Goal: Task Accomplishment & Management: Complete application form

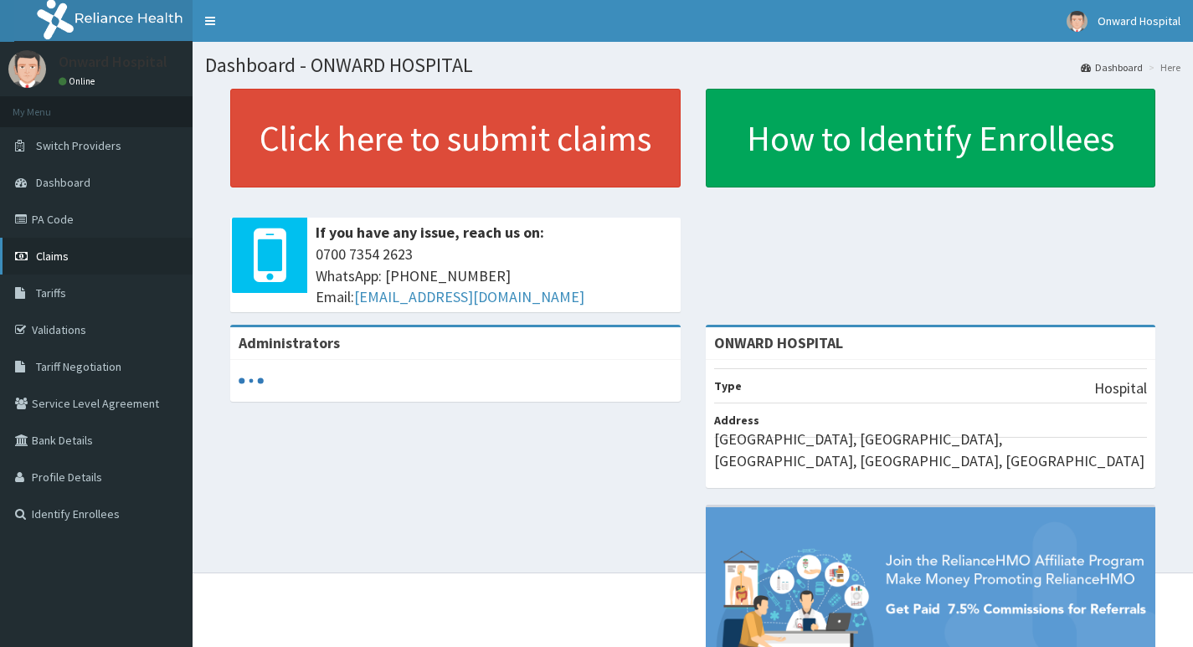
click at [49, 259] on span "Claims" at bounding box center [52, 256] width 33 height 15
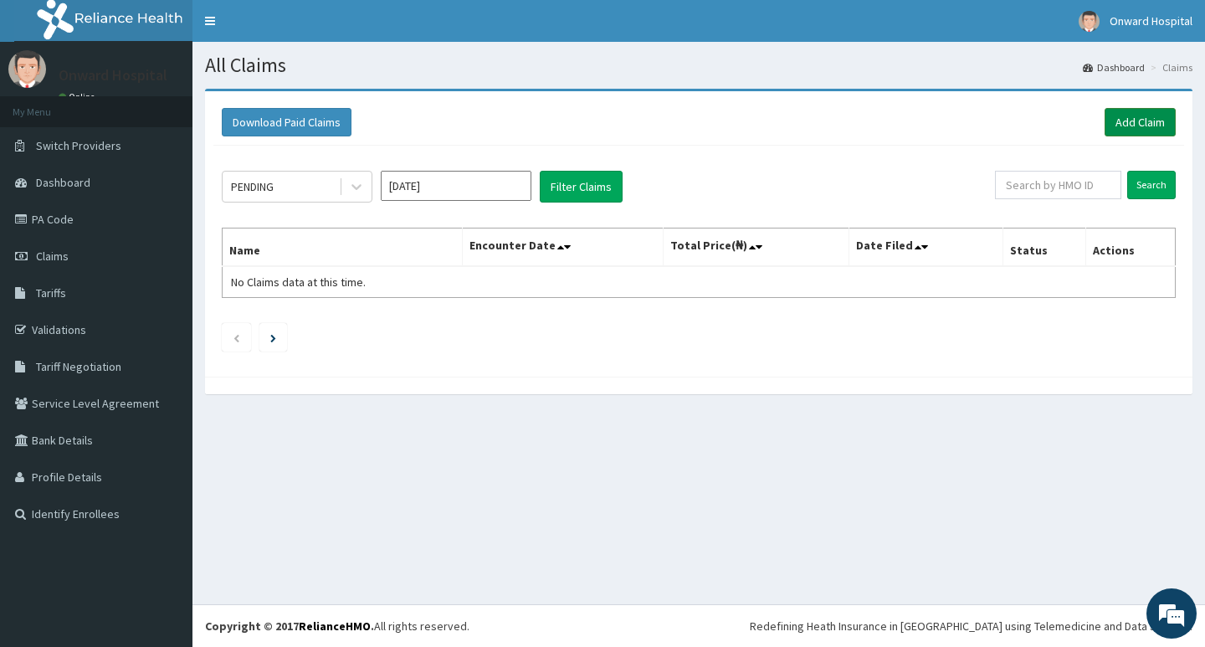
click at [1124, 123] on link "Add Claim" at bounding box center [1140, 122] width 71 height 28
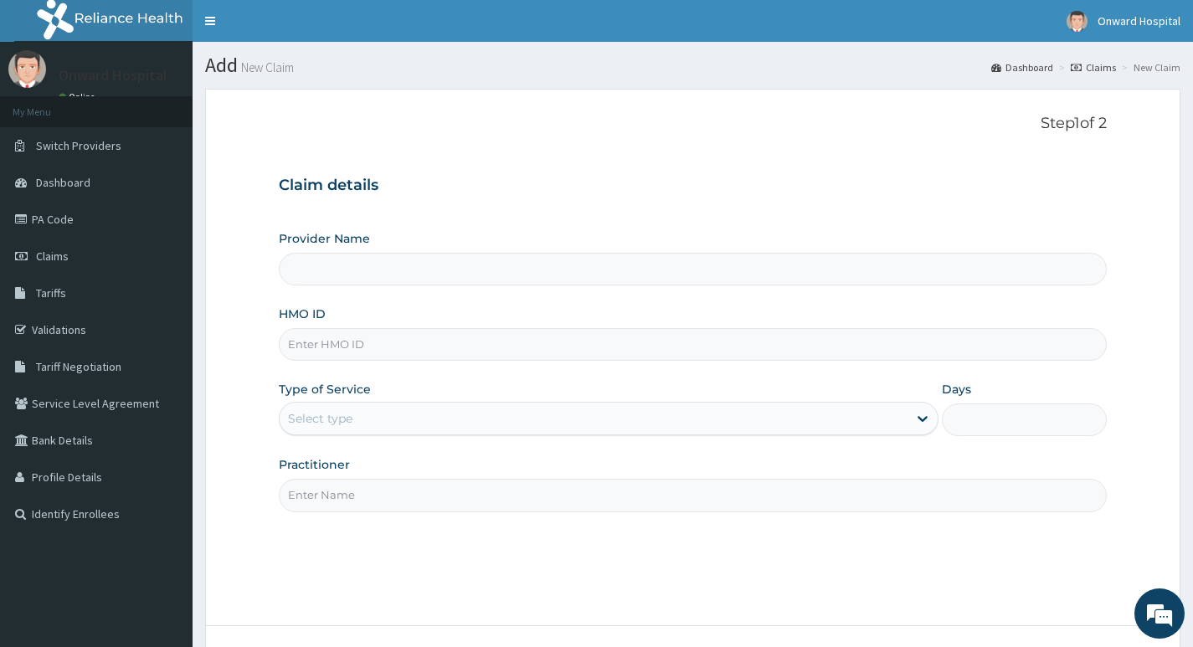
type input "ONWARD HOSPITAL"
click at [423, 352] on input "HMO ID" at bounding box center [693, 344] width 828 height 33
type input "npm/102722/b"
click at [393, 420] on div "Select type" at bounding box center [594, 418] width 628 height 27
click at [392, 420] on div "Select type" at bounding box center [594, 418] width 628 height 27
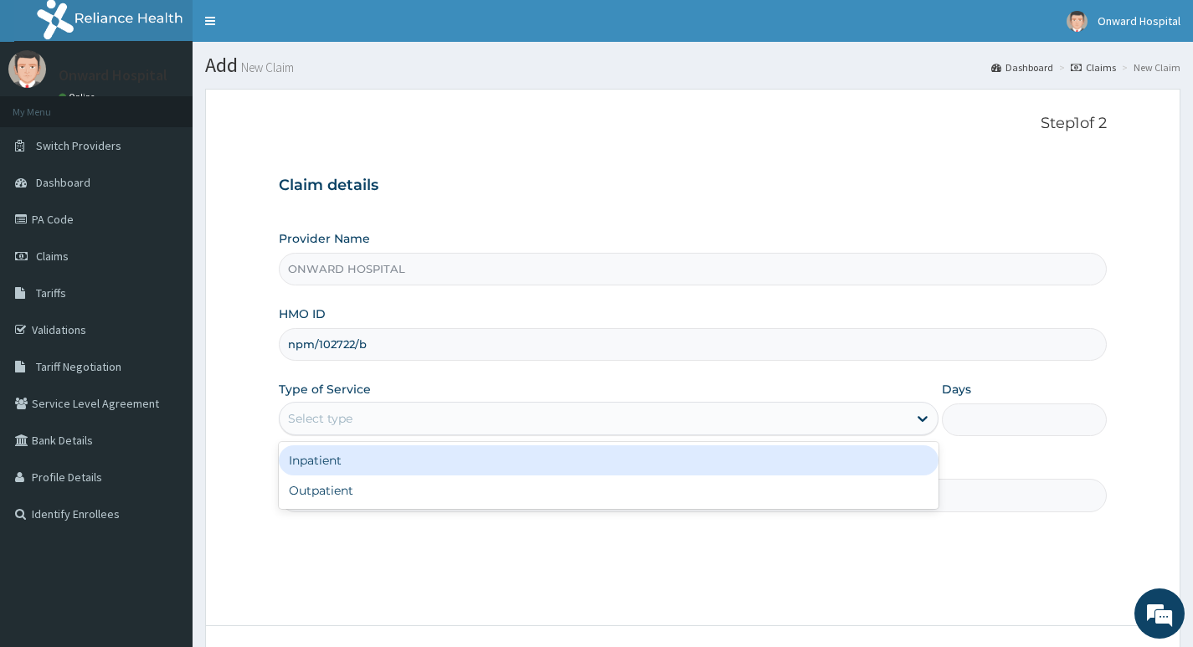
drag, startPoint x: 393, startPoint y: 420, endPoint x: 382, endPoint y: 444, distance: 26.3
click at [393, 421] on div "Select type" at bounding box center [594, 418] width 628 height 27
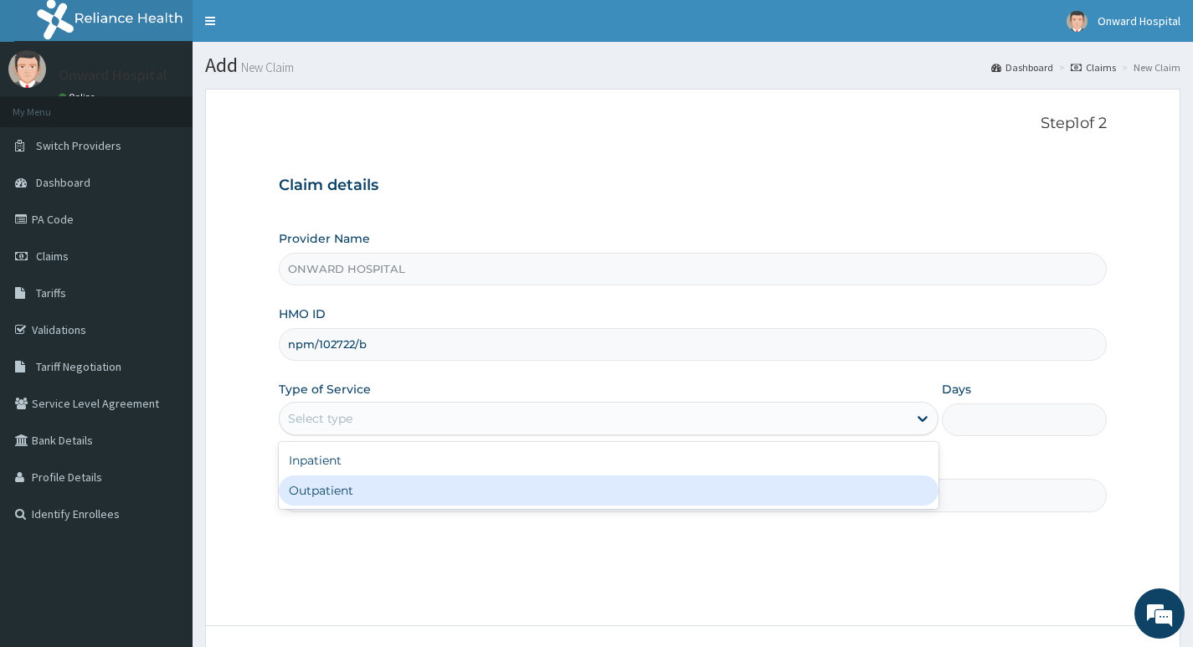
click at [368, 487] on div "Outpatient" at bounding box center [608, 490] width 659 height 30
type input "1"
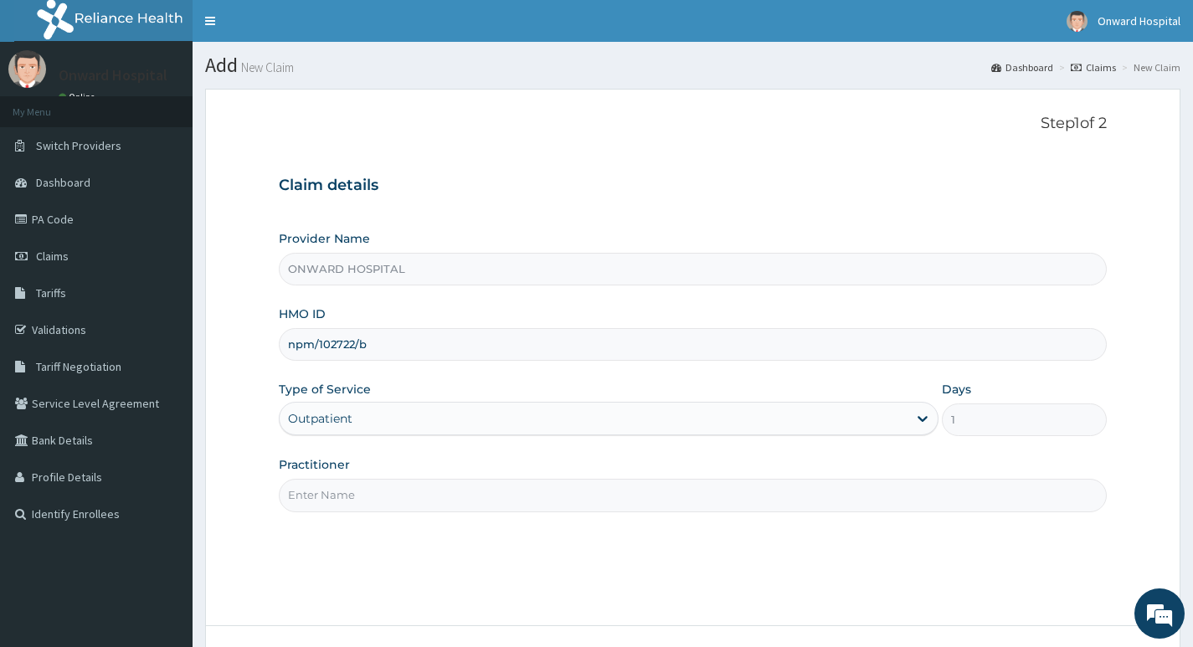
click at [368, 499] on input "Practitioner" at bounding box center [693, 495] width 828 height 33
click at [368, 497] on input "Practitioner" at bounding box center [693, 495] width 828 height 33
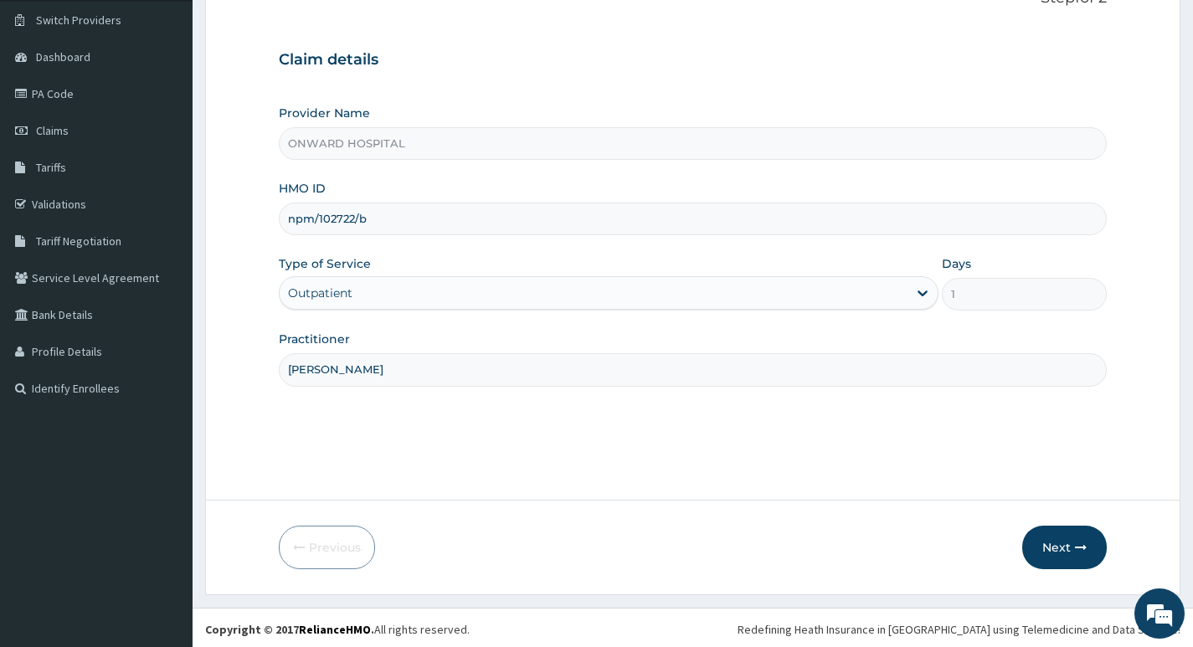
scroll to position [129, 0]
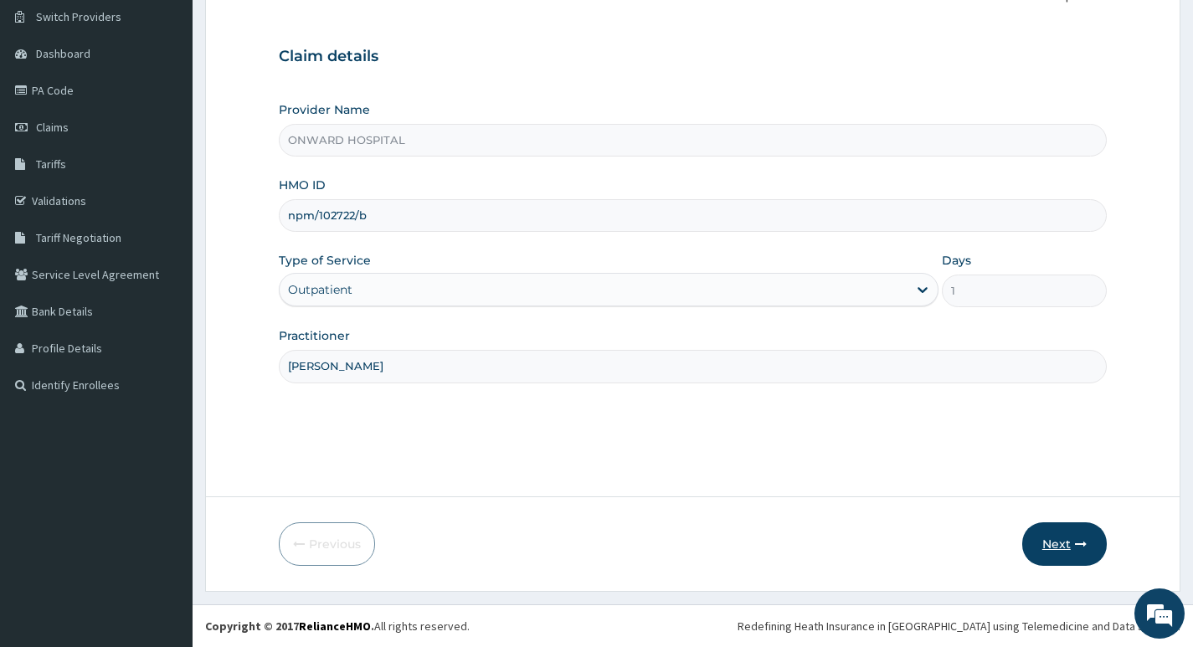
type input "dr bakare"
click at [1060, 540] on button "Next" at bounding box center [1064, 544] width 85 height 44
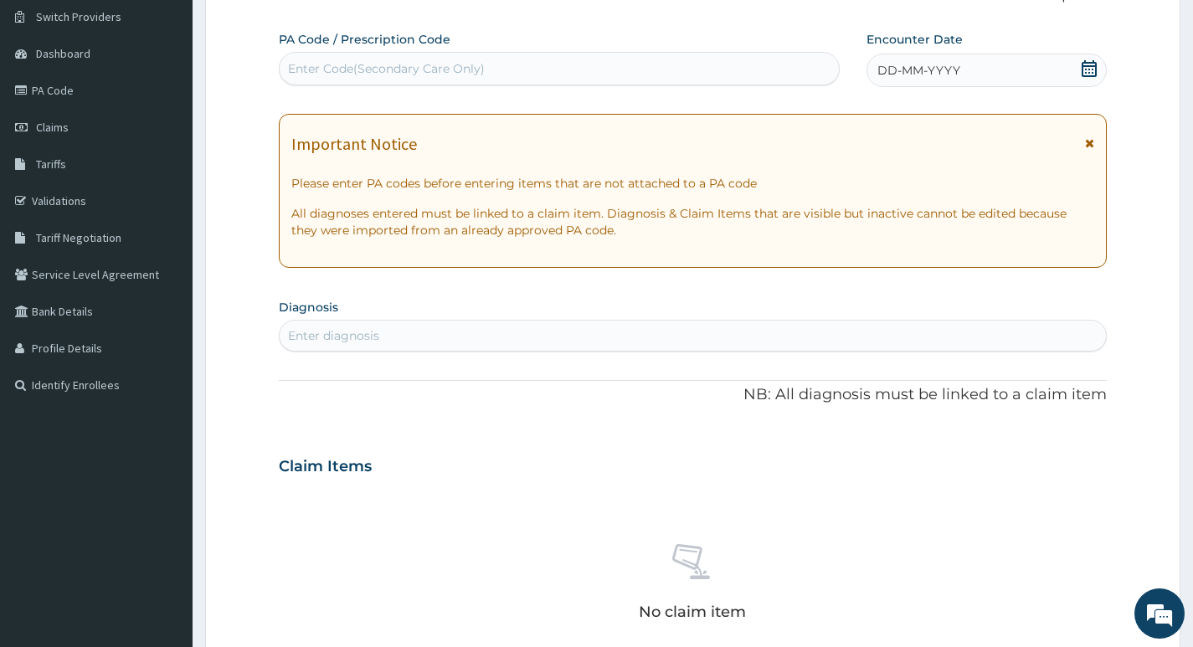
click at [1088, 69] on icon at bounding box center [1088, 68] width 15 height 17
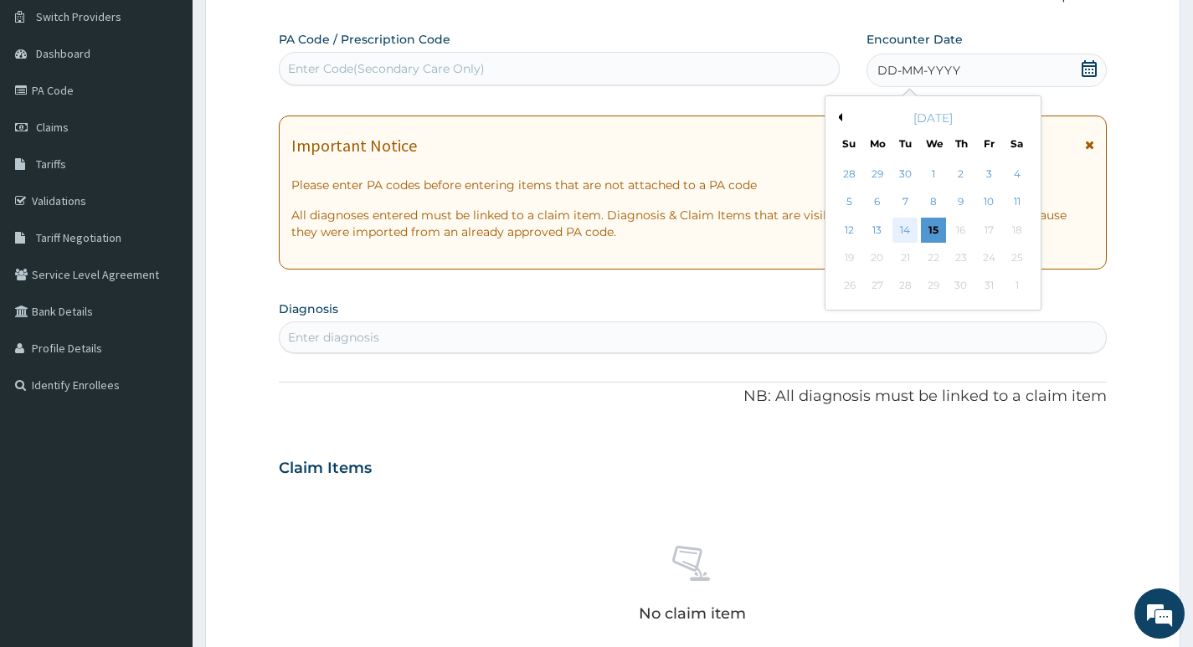
click at [903, 232] on div "14" at bounding box center [904, 230] width 25 height 25
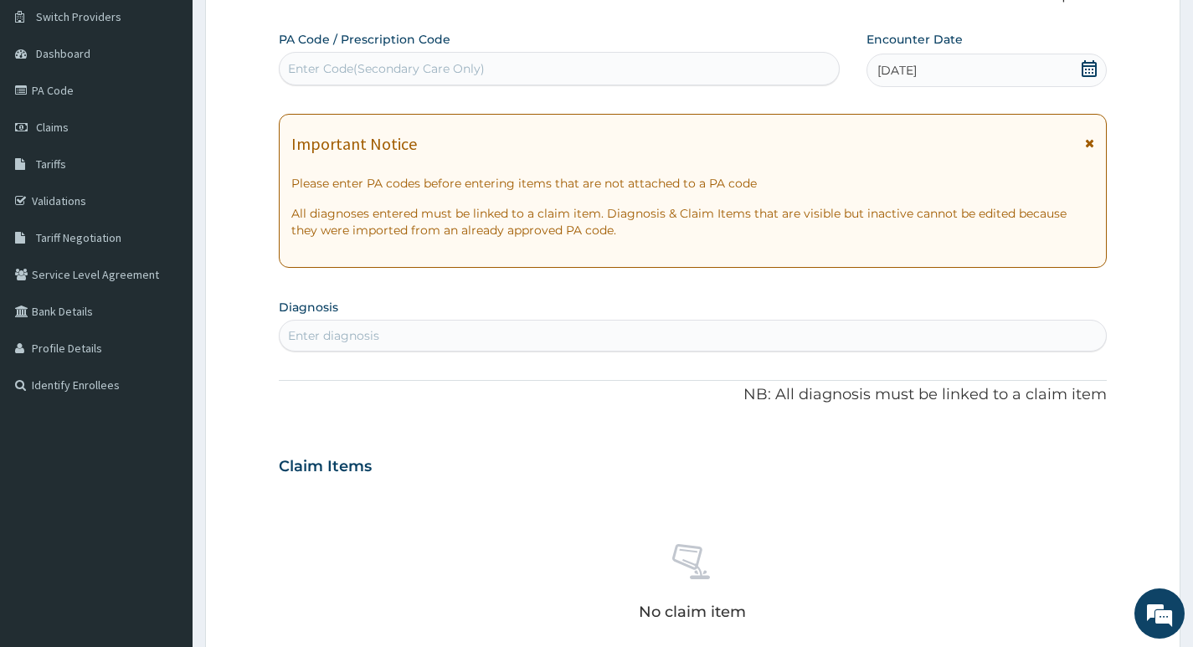
click at [598, 335] on div "Enter diagnosis" at bounding box center [693, 335] width 826 height 27
type input "a"
type input "c"
type input "pregn"
click at [340, 339] on div "Enter diagnosis" at bounding box center [693, 335] width 826 height 27
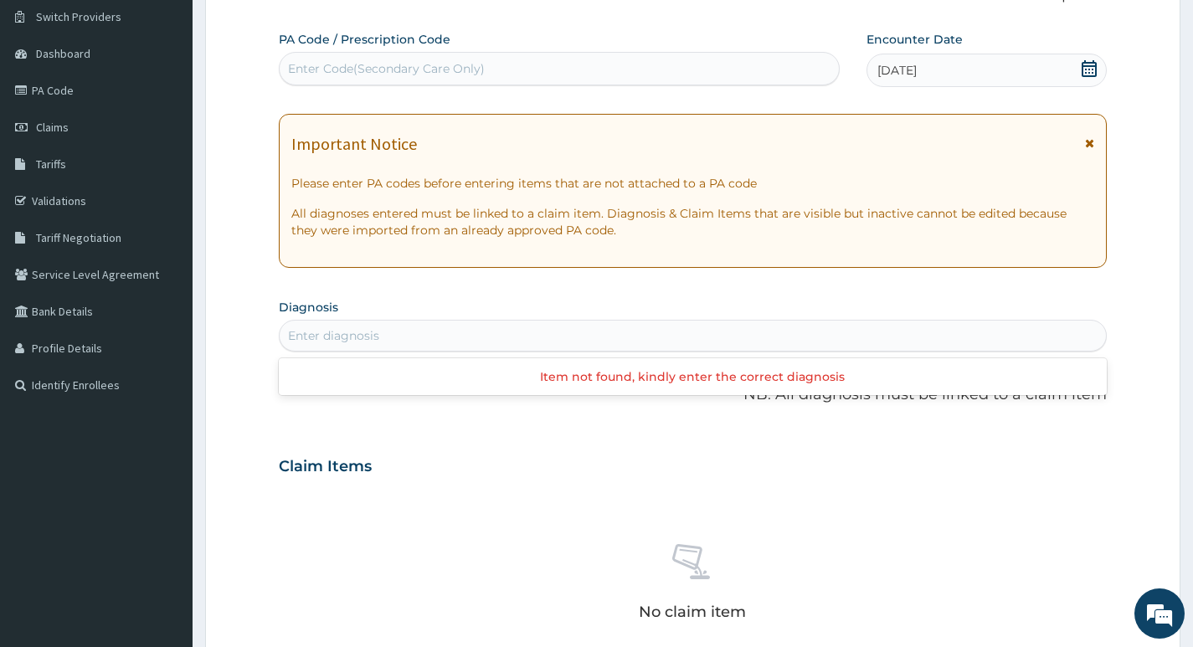
click at [344, 338] on div "Enter diagnosis" at bounding box center [333, 335] width 91 height 17
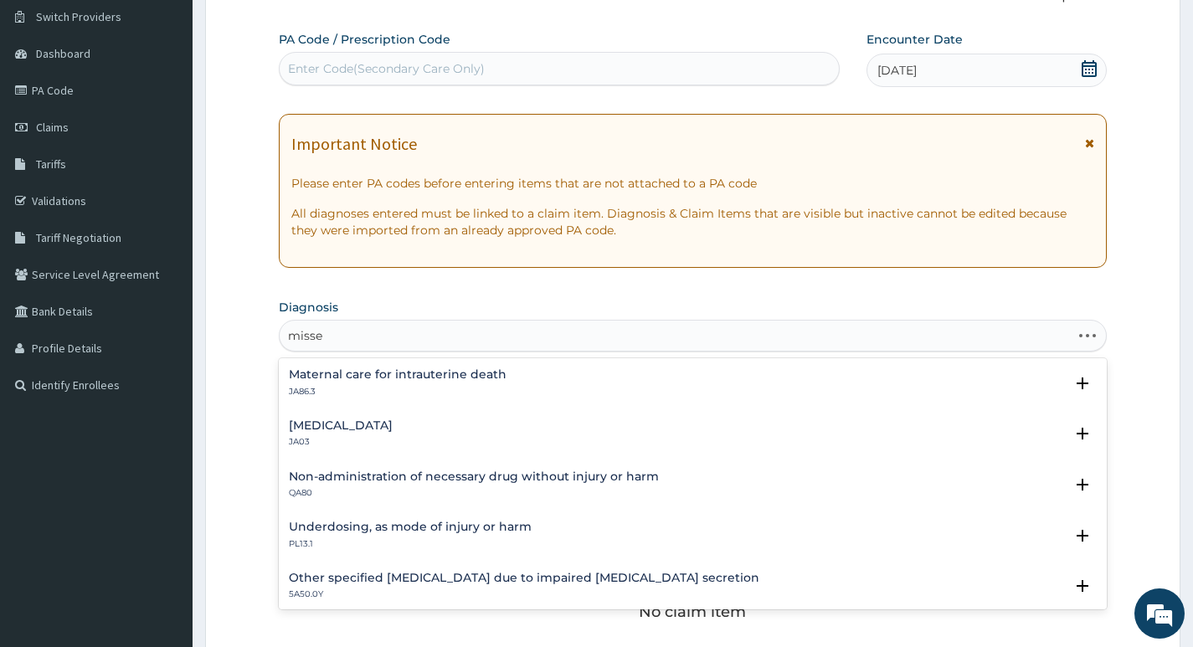
type input "missed"
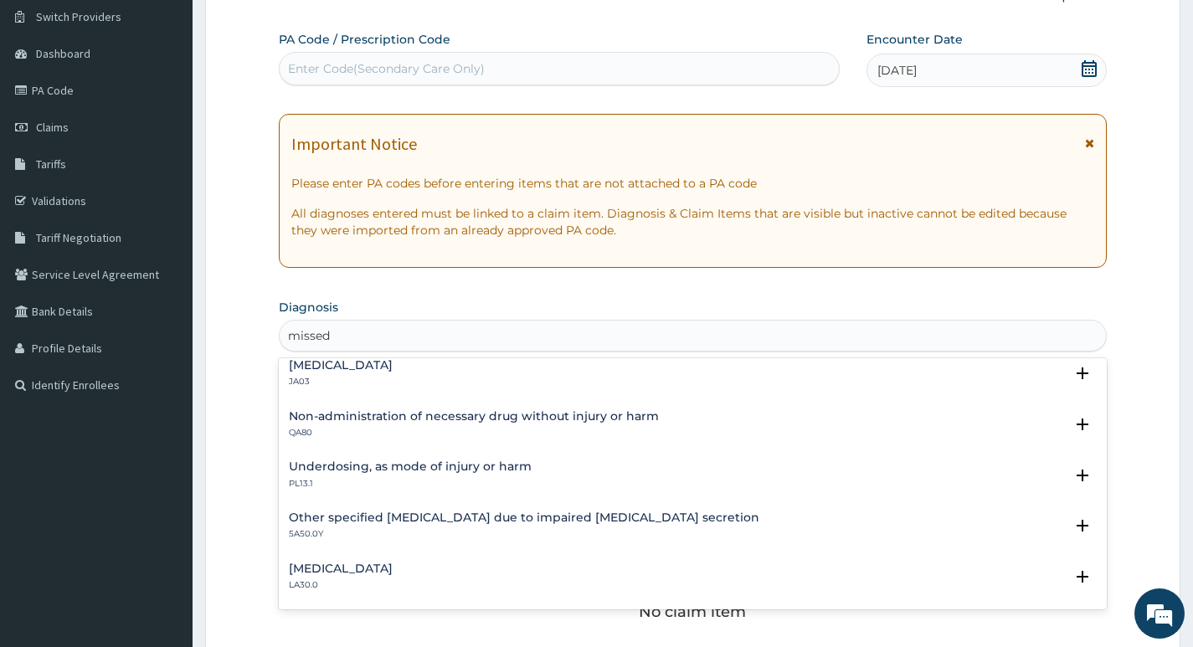
scroll to position [0, 0]
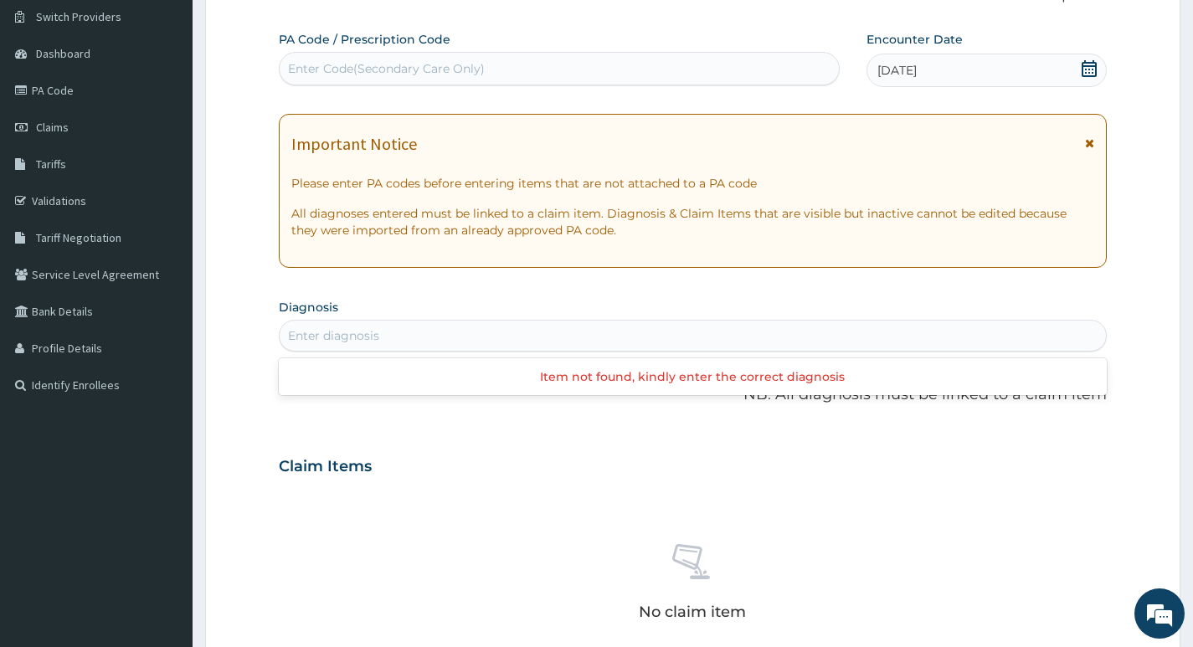
drag, startPoint x: 353, startPoint y: 337, endPoint x: 295, endPoint y: 339, distance: 58.6
click at [295, 339] on div "Enter diagnosis" at bounding box center [693, 335] width 826 height 27
type input "preg"
drag, startPoint x: 331, startPoint y: 339, endPoint x: 290, endPoint y: 339, distance: 41.0
click at [290, 339] on div "Enter diagnosis" at bounding box center [693, 335] width 826 height 27
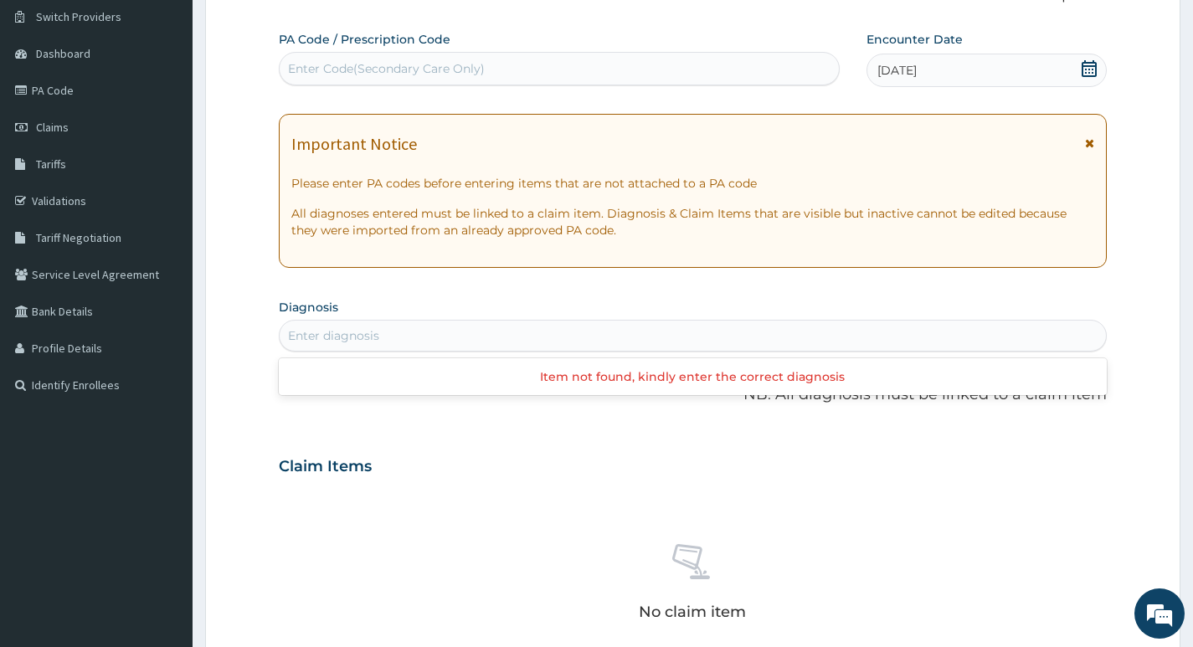
click at [296, 338] on div "Enter diagnosis" at bounding box center [333, 335] width 91 height 17
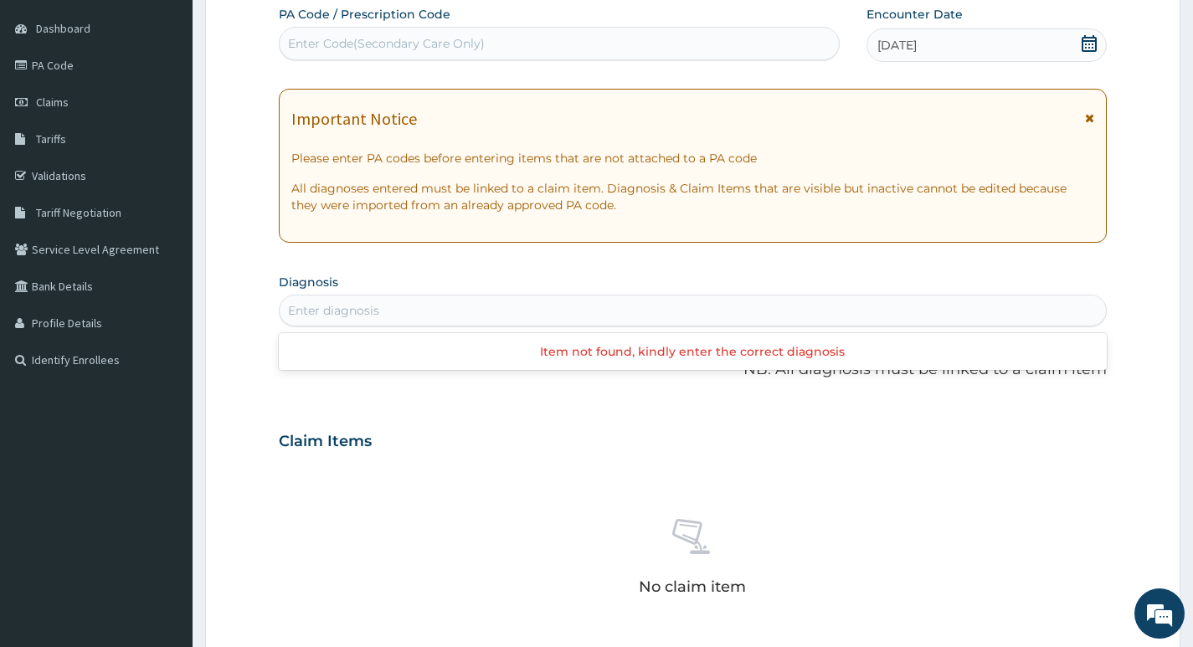
scroll to position [167, 0]
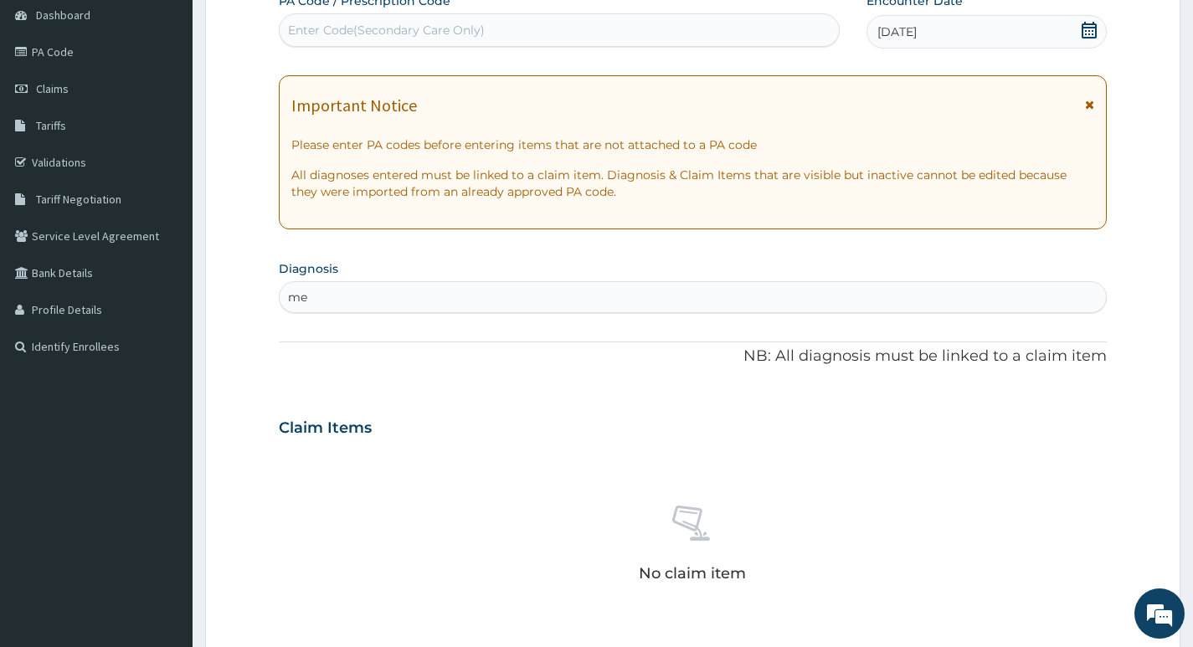
type input "m"
type input "a"
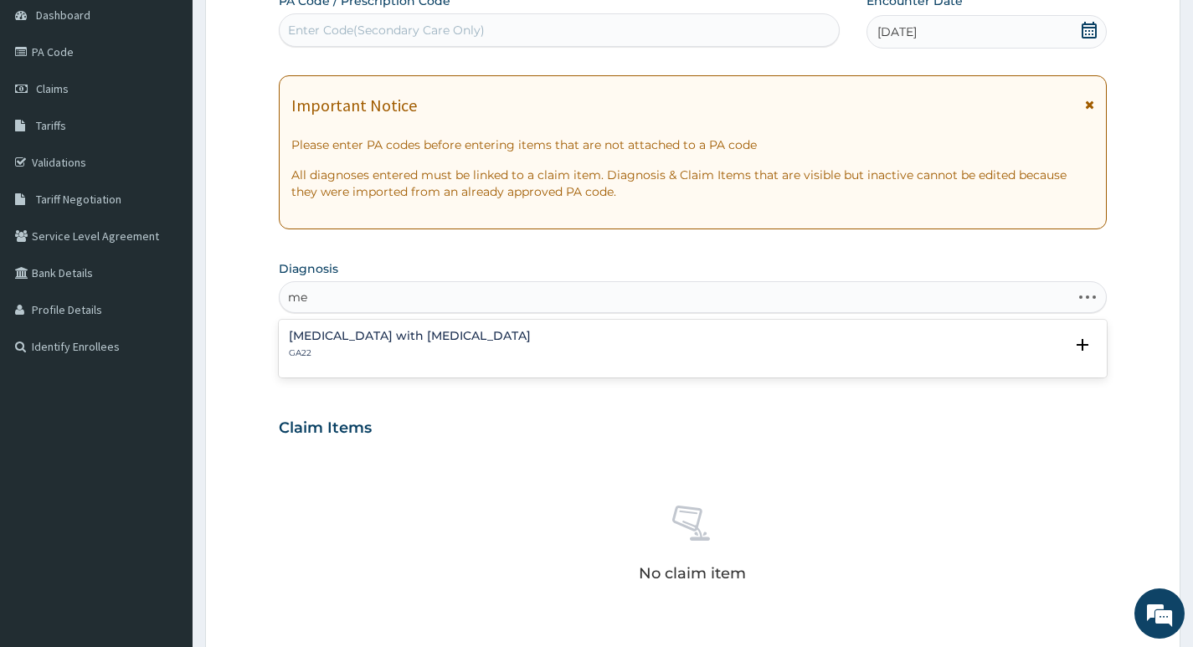
type input "m"
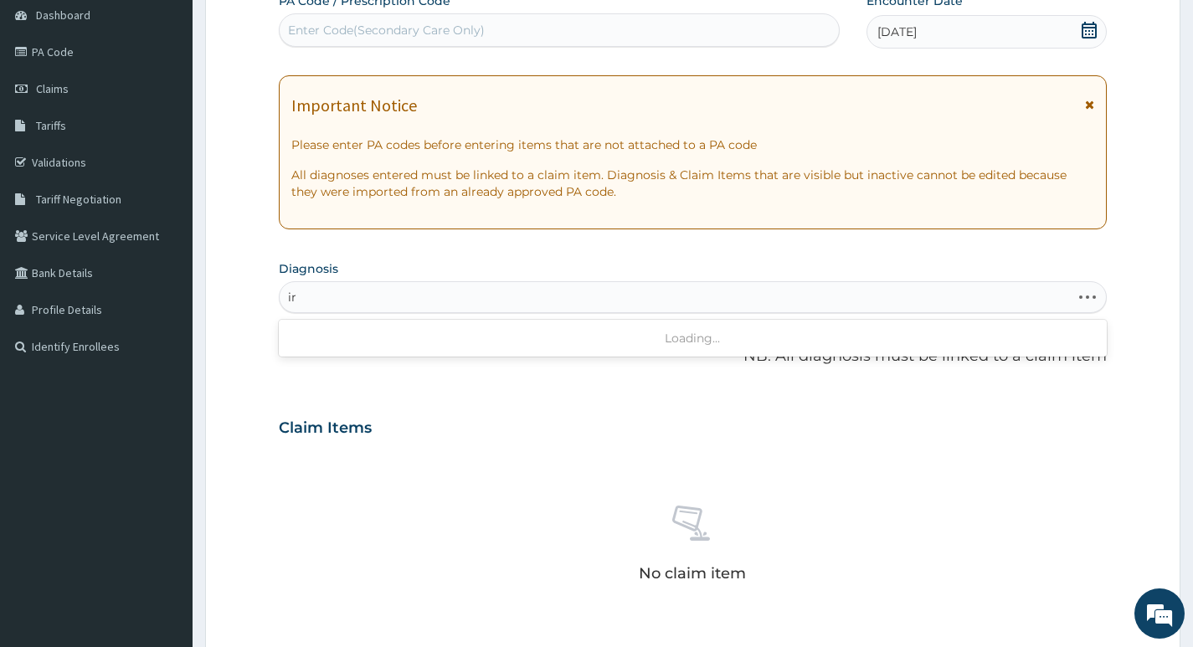
type input "i"
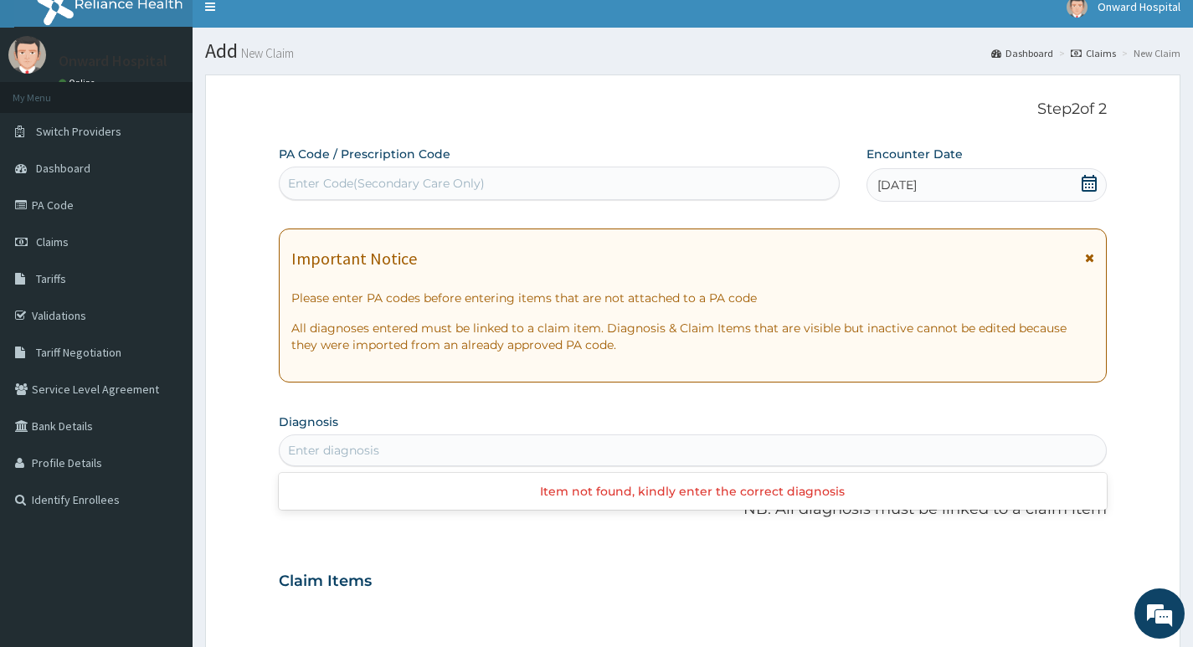
scroll to position [0, 0]
